Goal: Task Accomplishment & Management: Manage account settings

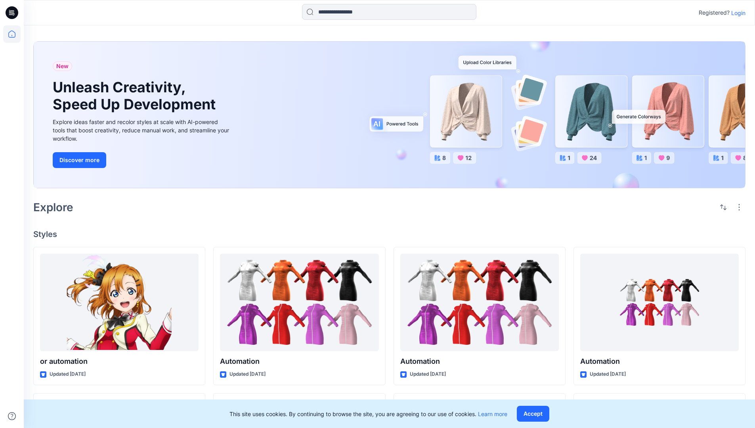
click at [736, 13] on p "Login" at bounding box center [738, 13] width 14 height 8
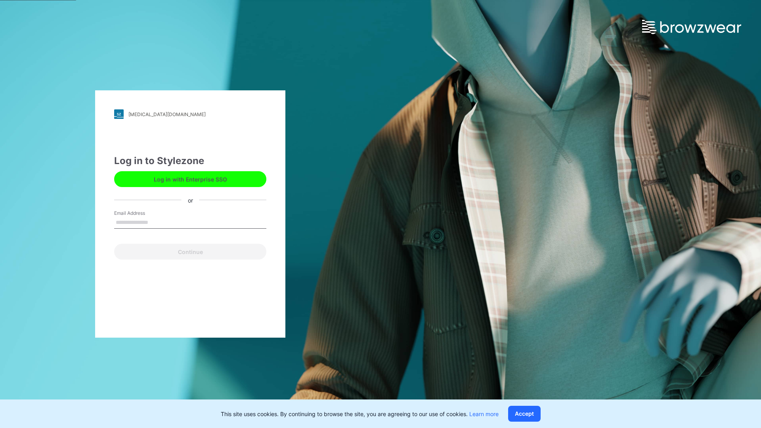
click at [156, 222] on input "Email Address" at bounding box center [190, 223] width 152 height 12
type input "**********"
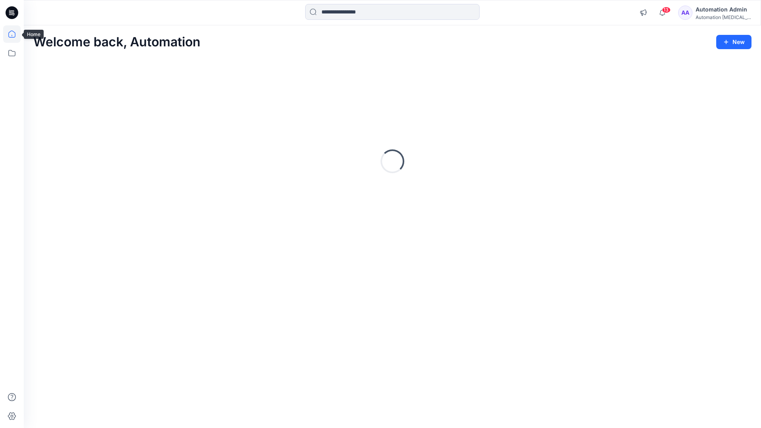
click at [15, 34] on icon at bounding box center [11, 33] width 7 height 7
click at [12, 53] on icon at bounding box center [11, 52] width 17 height 17
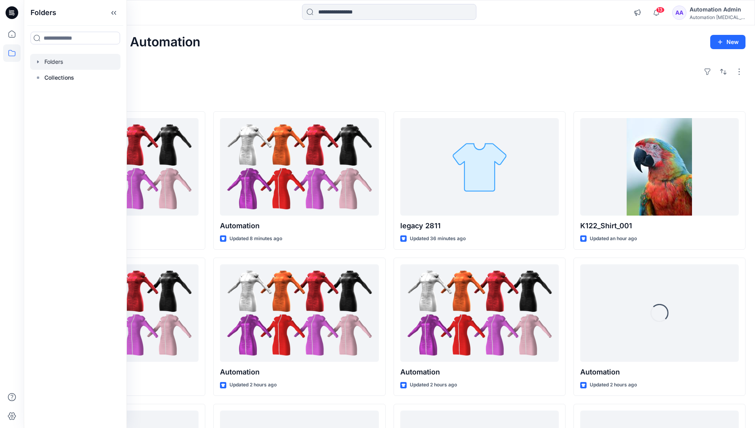
click at [50, 60] on div at bounding box center [75, 62] width 90 height 16
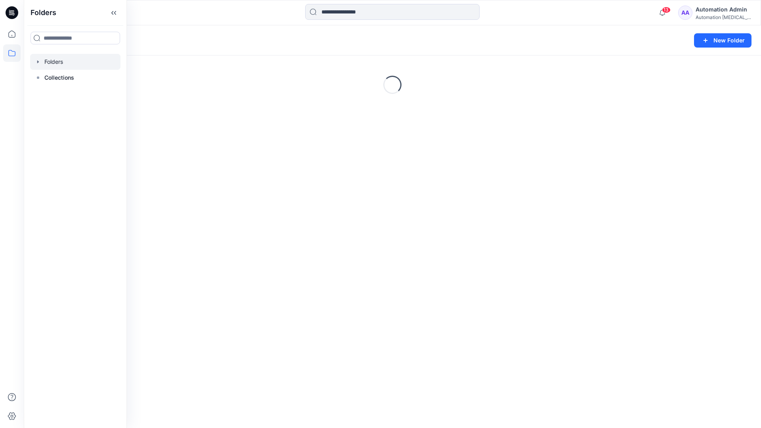
click at [398, 234] on div "Folders New Folder Loading..." at bounding box center [392, 226] width 737 height 402
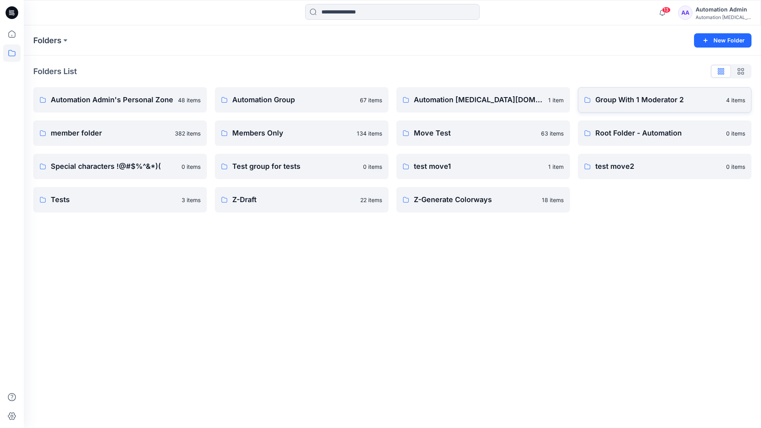
click at [613, 101] on p "Group With 1 Moderator 2" at bounding box center [658, 99] width 126 height 11
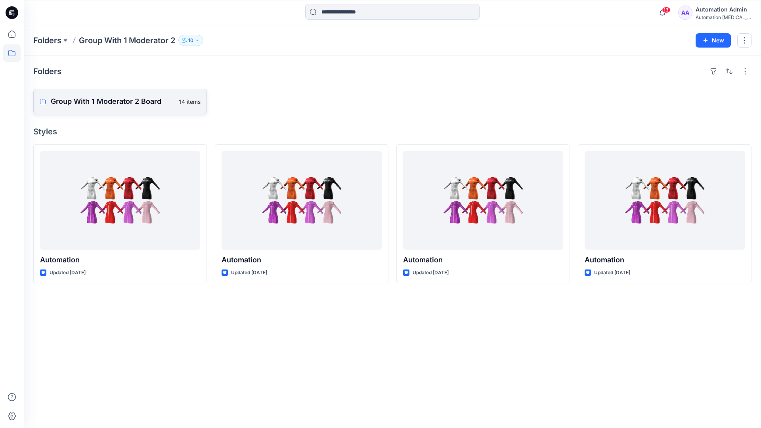
click at [123, 101] on p "Group With 1 Moderator 2 Board" at bounding box center [112, 101] width 123 height 11
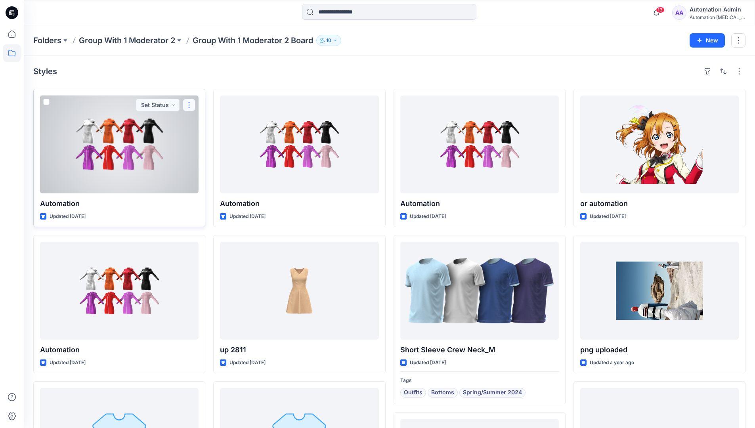
click at [188, 108] on button "button" at bounding box center [189, 105] width 13 height 13
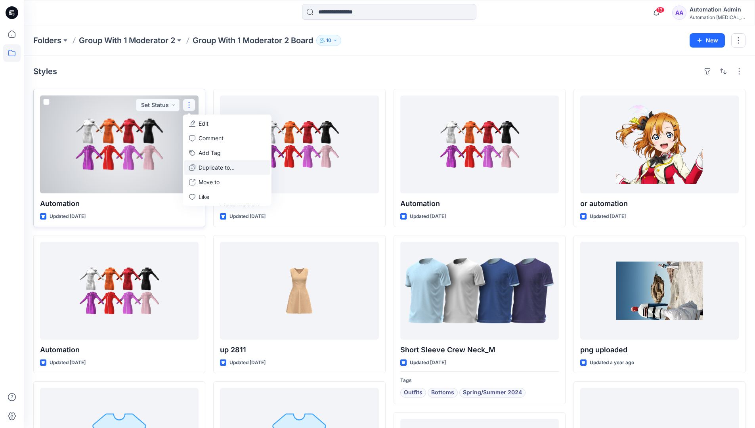
click at [218, 164] on p "Duplicate to..." at bounding box center [216, 167] width 36 height 8
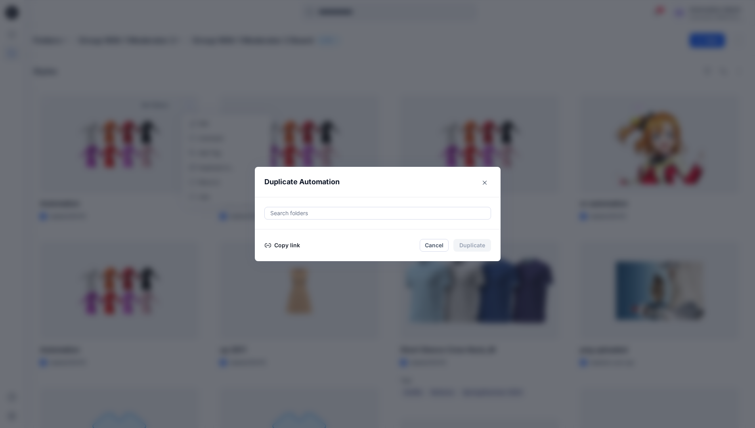
click at [328, 210] on div at bounding box center [377, 213] width 216 height 10
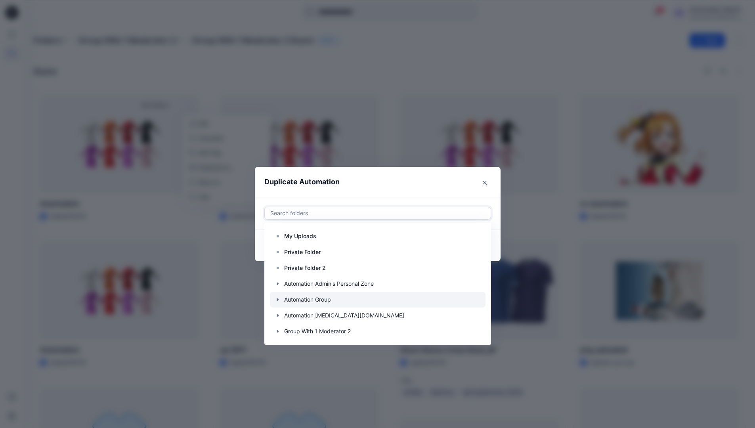
click at [281, 299] on icon "button" at bounding box center [277, 299] width 6 height 6
click at [307, 311] on p "Automation Board" at bounding box center [315, 316] width 47 height 10
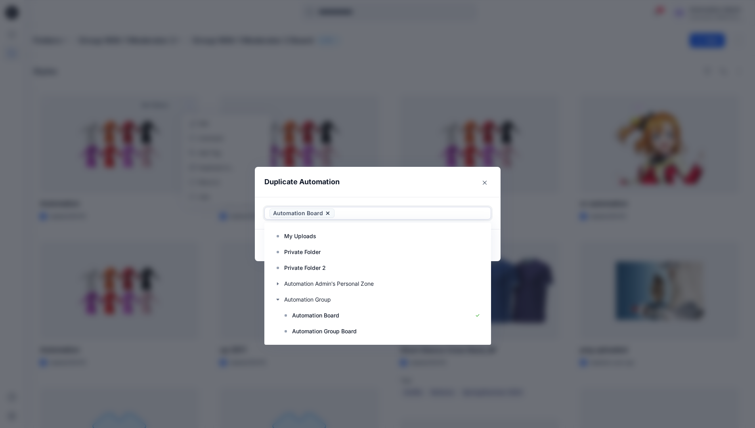
click at [424, 181] on header "Duplicate Automation" at bounding box center [370, 182] width 230 height 30
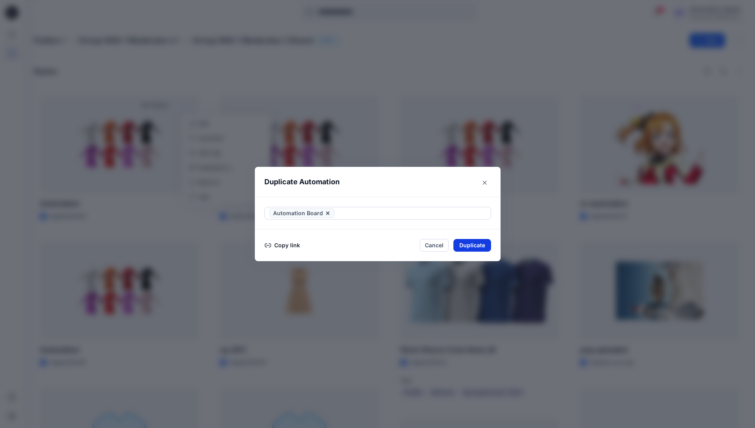
click at [476, 245] on button "Duplicate" at bounding box center [472, 245] width 38 height 13
click at [482, 244] on button "Close" at bounding box center [478, 245] width 26 height 13
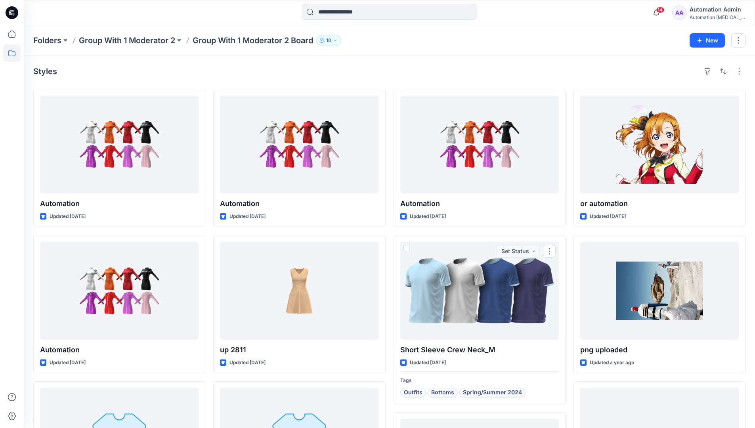
click at [13, 53] on icon at bounding box center [11, 52] width 17 height 17
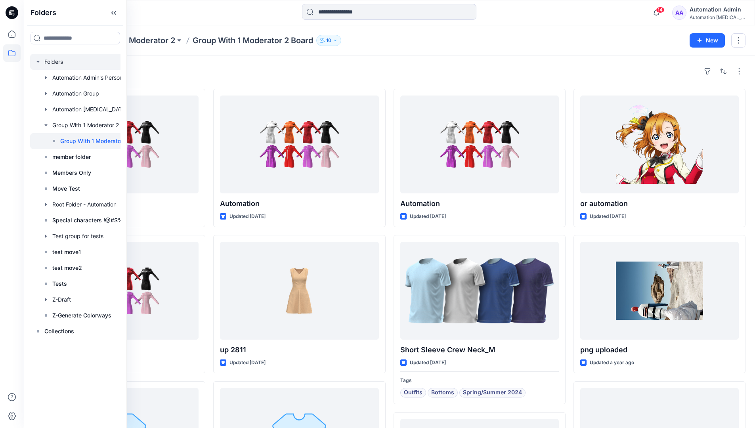
click at [52, 62] on div at bounding box center [89, 62] width 119 height 16
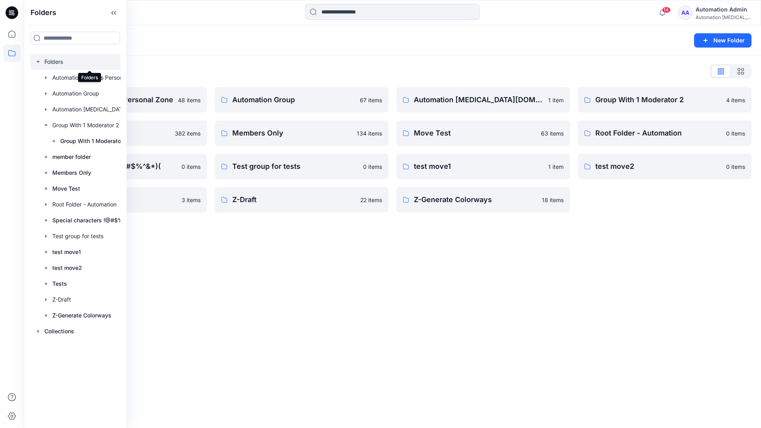
click at [413, 260] on div "Folders New Folder Folders List Automation Admin's Personal Zone 48 items membe…" at bounding box center [392, 226] width 737 height 402
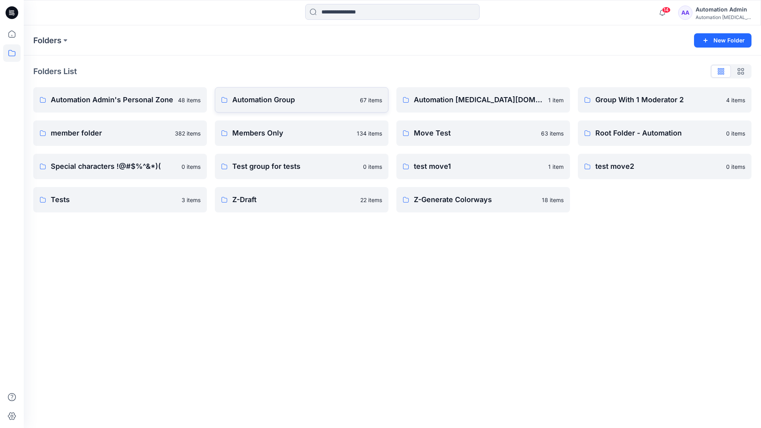
click at [282, 104] on p "Automation Group" at bounding box center [293, 99] width 123 height 11
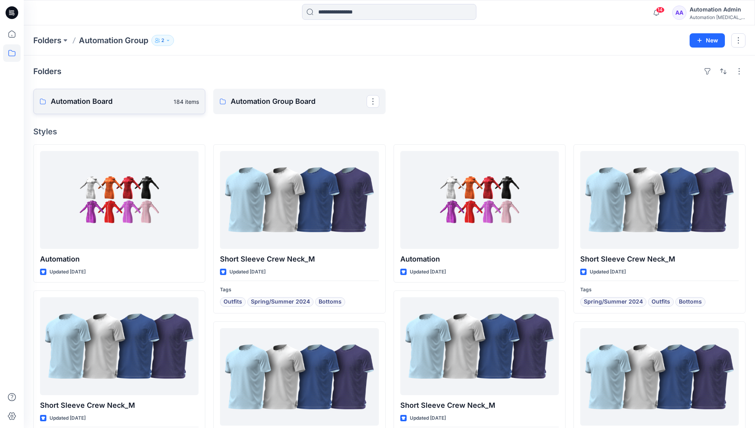
click at [135, 108] on link "Automation Board 184 items" at bounding box center [119, 101] width 172 height 25
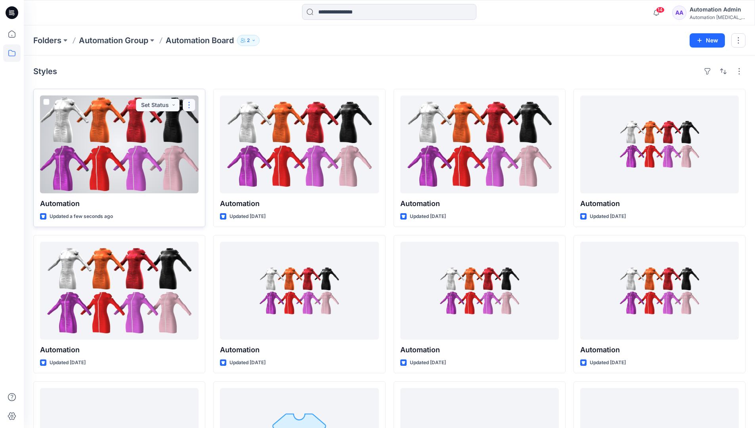
click at [189, 105] on button "button" at bounding box center [189, 105] width 13 height 13
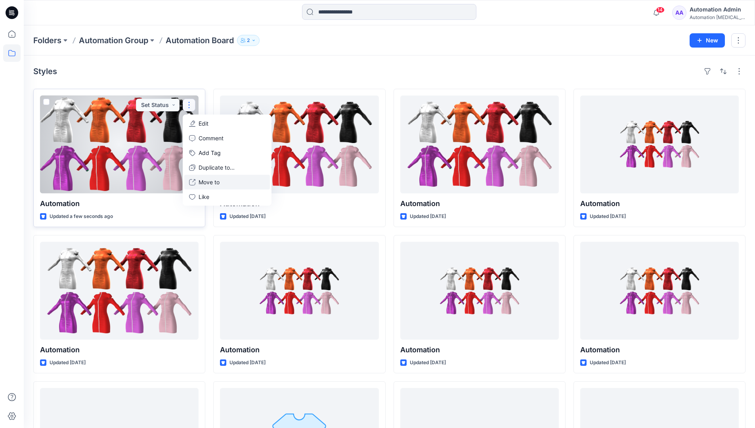
click at [208, 182] on p "Move to" at bounding box center [208, 182] width 21 height 8
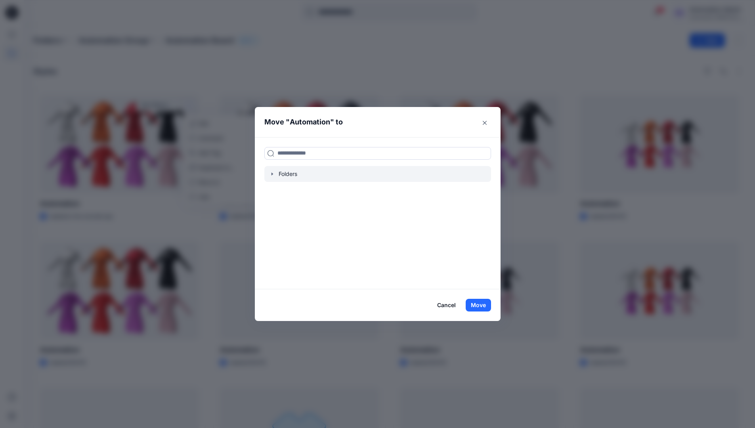
click at [273, 173] on icon "button" at bounding box center [272, 173] width 2 height 3
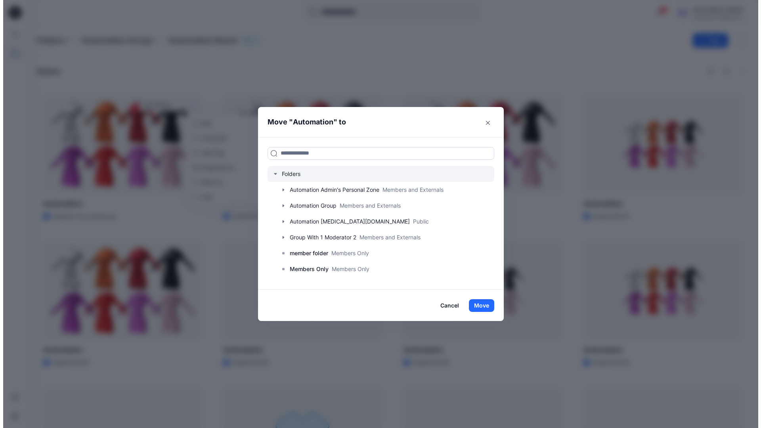
scroll to position [62, 0]
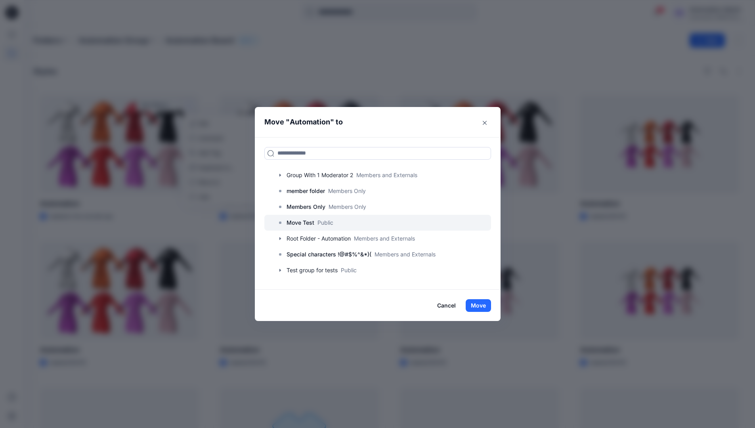
click at [305, 224] on p "Move Test" at bounding box center [300, 223] width 28 height 10
click at [484, 302] on button "Move" at bounding box center [477, 305] width 25 height 13
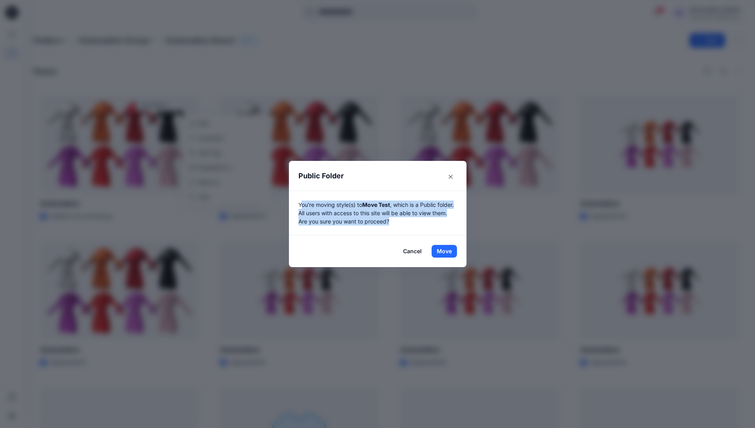
drag, startPoint x: 484, startPoint y: 302, endPoint x: 437, endPoint y: 219, distance: 96.0
click at [437, 219] on p "You're moving style(s) to Move Test , which is a Public folder. All users with …" at bounding box center [377, 212] width 158 height 25
click at [447, 251] on button "Move" at bounding box center [443, 251] width 25 height 13
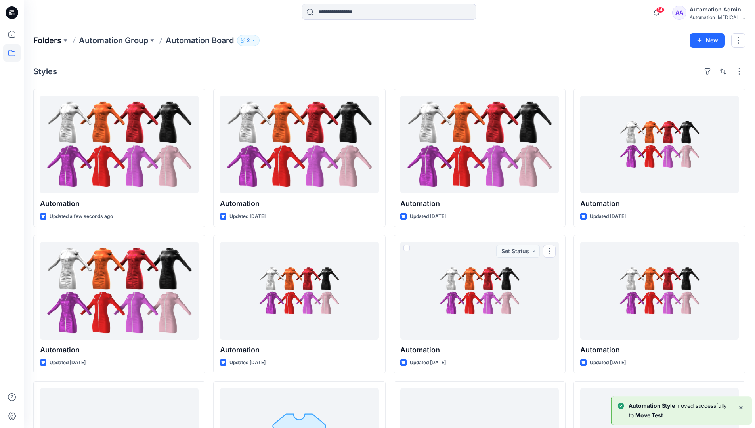
click at [46, 40] on p "Folders" at bounding box center [47, 40] width 28 height 11
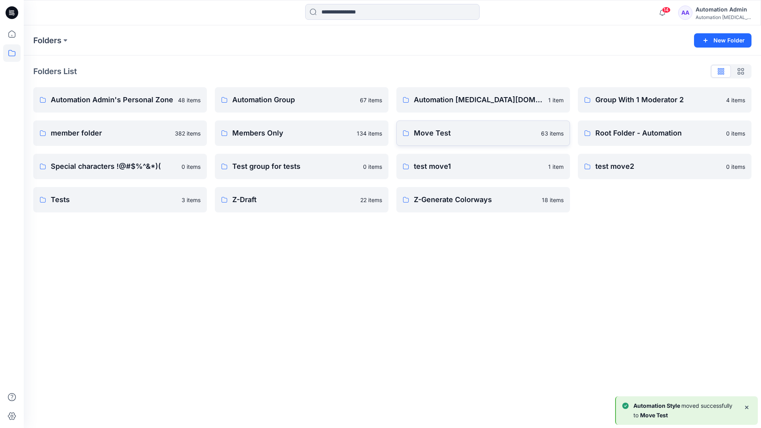
click at [448, 135] on p "Move Test" at bounding box center [475, 133] width 122 height 11
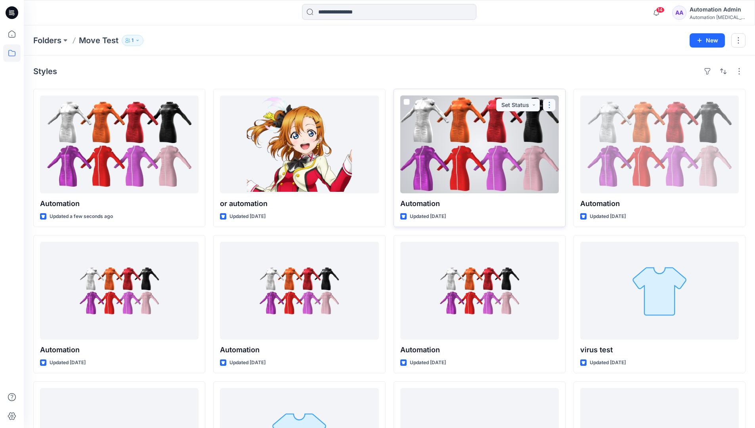
click at [546, 108] on button "button" at bounding box center [549, 105] width 13 height 13
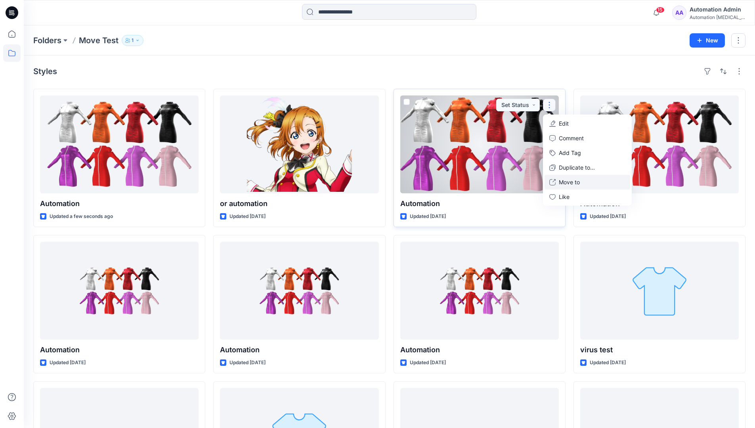
click at [571, 180] on p "Move to" at bounding box center [568, 182] width 21 height 8
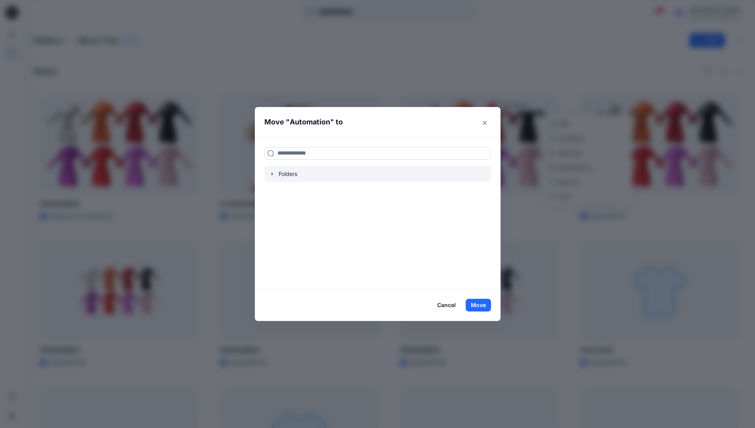
click at [273, 174] on icon "button" at bounding box center [272, 173] width 2 height 3
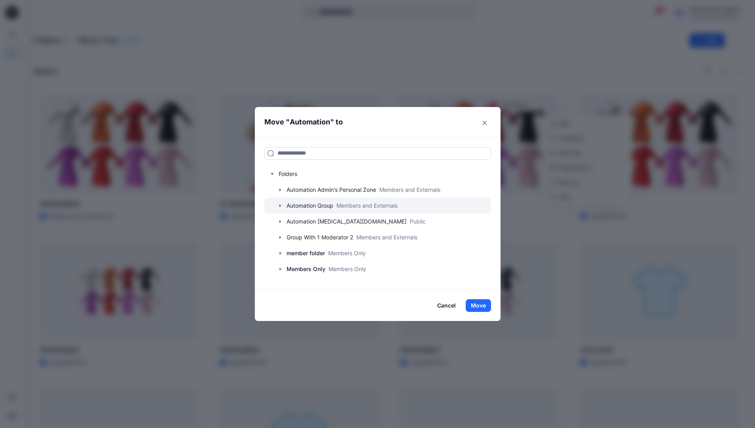
click at [280, 205] on icon "button" at bounding box center [280, 205] width 2 height 3
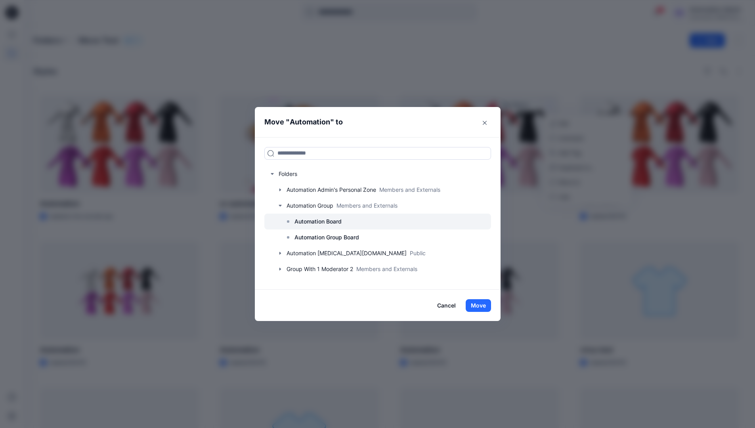
click at [314, 223] on p "Automation Board" at bounding box center [317, 222] width 47 height 10
click at [479, 302] on button "Move" at bounding box center [477, 305] width 25 height 13
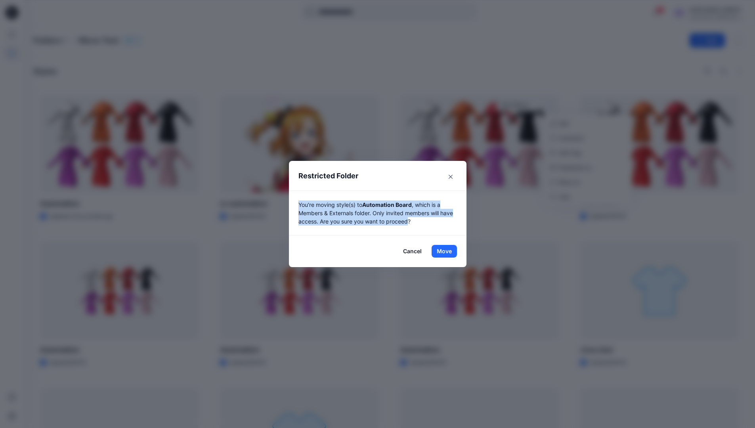
drag, startPoint x: 479, startPoint y: 302, endPoint x: 412, endPoint y: 222, distance: 104.0
click at [412, 222] on p "You're moving style(s) to Automation Board , which is a Members & Externals fol…" at bounding box center [377, 212] width 158 height 25
click at [447, 251] on button "Move" at bounding box center [443, 251] width 25 height 13
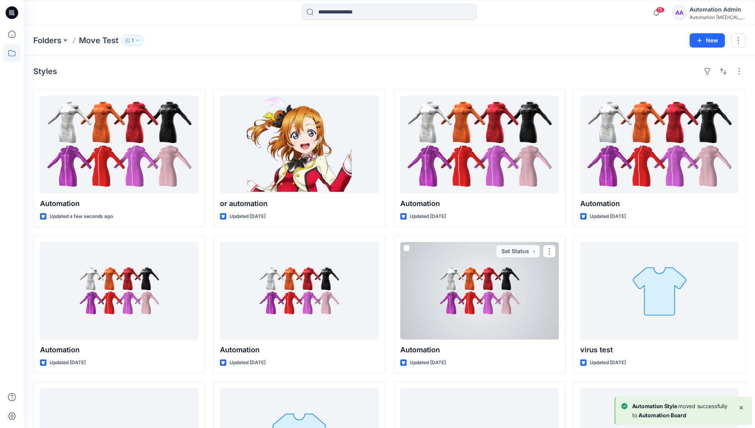
click at [708, 18] on div "Automation testim..." at bounding box center [716, 17] width 55 height 6
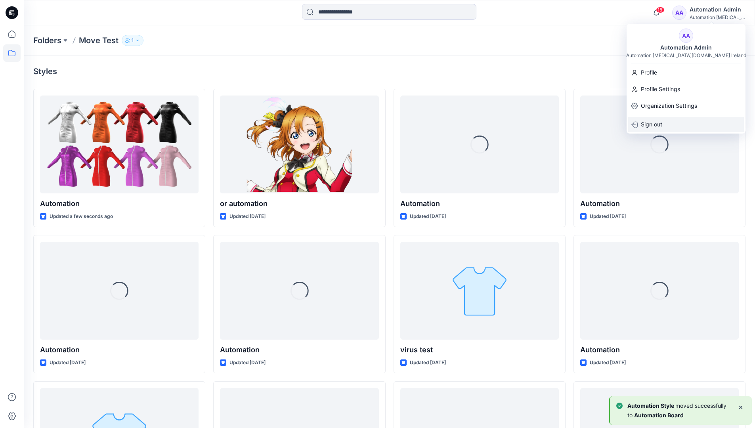
click at [668, 121] on div "Sign out" at bounding box center [686, 124] width 116 height 15
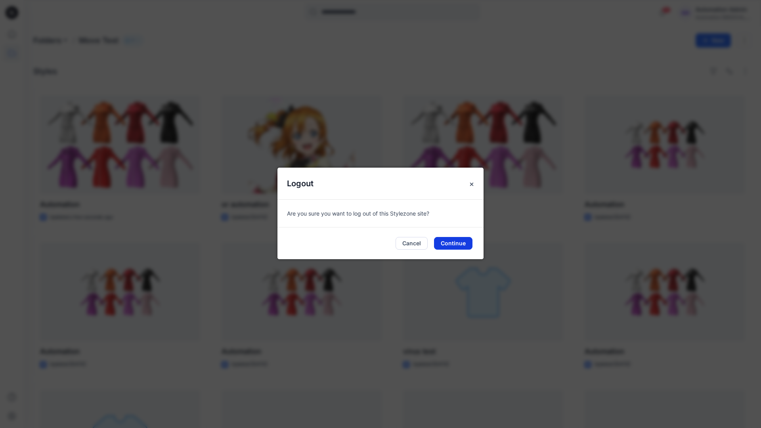
click at [448, 240] on button "Continue" at bounding box center [453, 243] width 38 height 13
